Goal: Find specific page/section

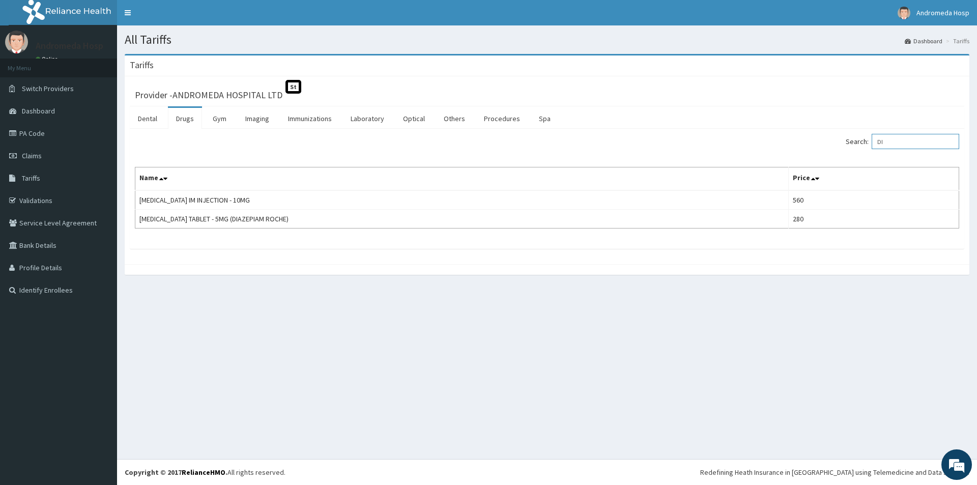
type input "D"
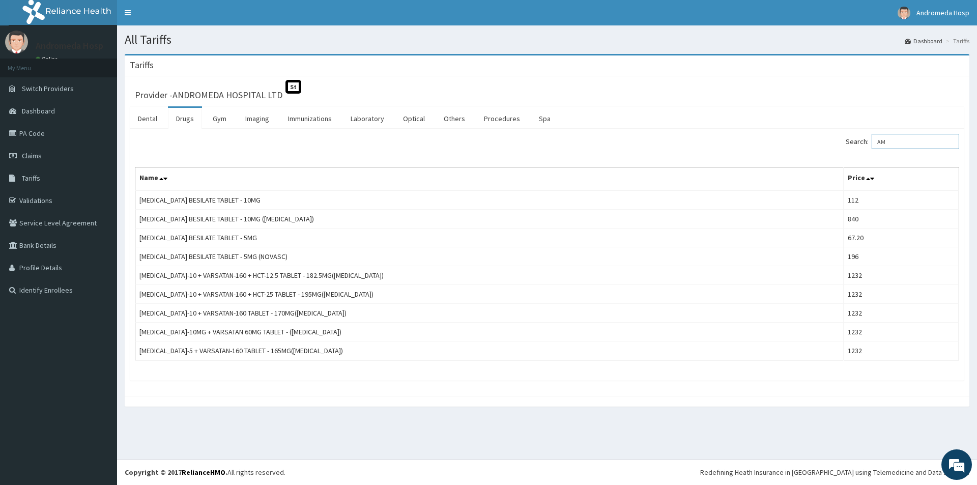
type input "A"
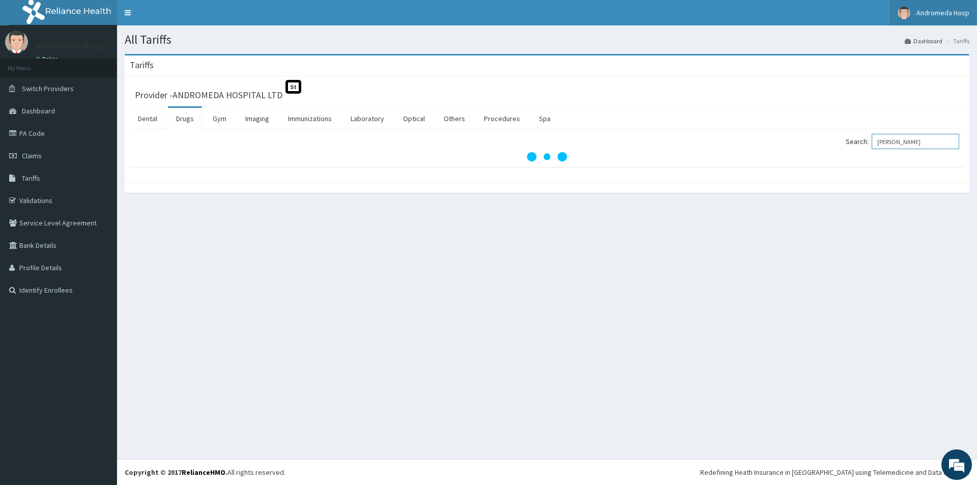
type input "[PERSON_NAME]"
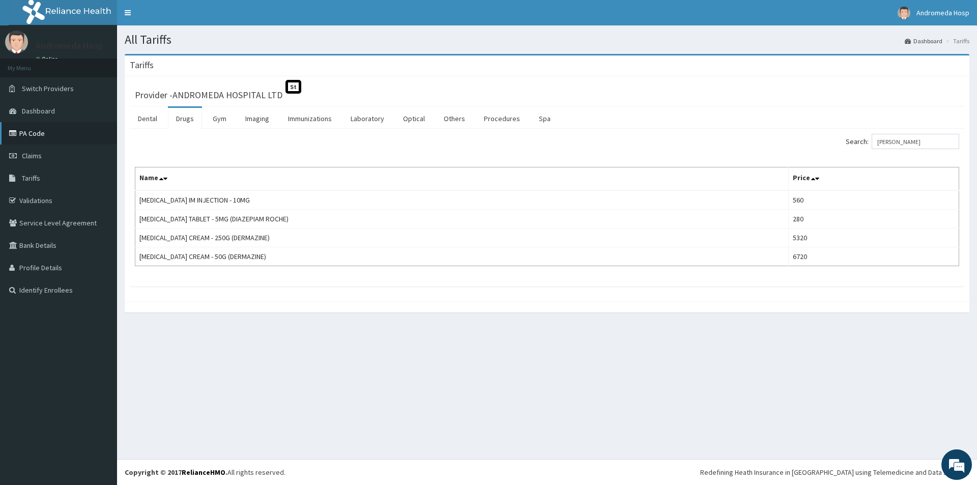
click at [61, 127] on link "PA Code" at bounding box center [58, 133] width 117 height 22
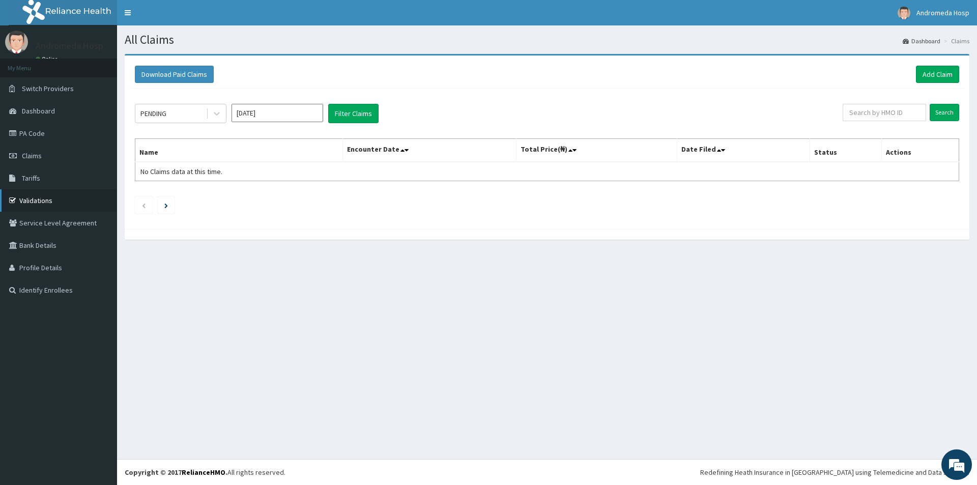
click at [69, 194] on link "Validations" at bounding box center [58, 200] width 117 height 22
